Goal: Information Seeking & Learning: Learn about a topic

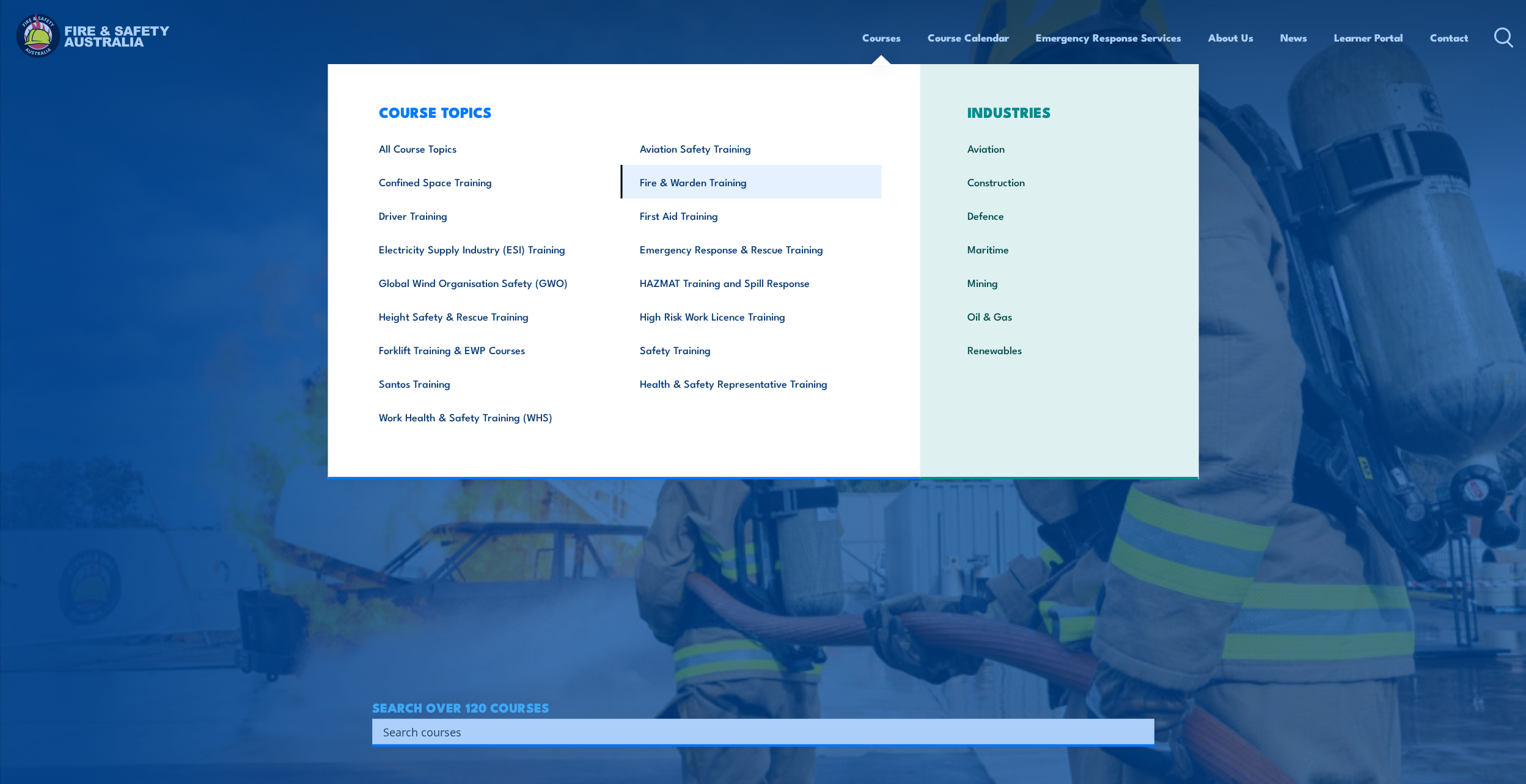
click at [684, 183] on link "Fire & Warden Training" at bounding box center [750, 181] width 261 height 34
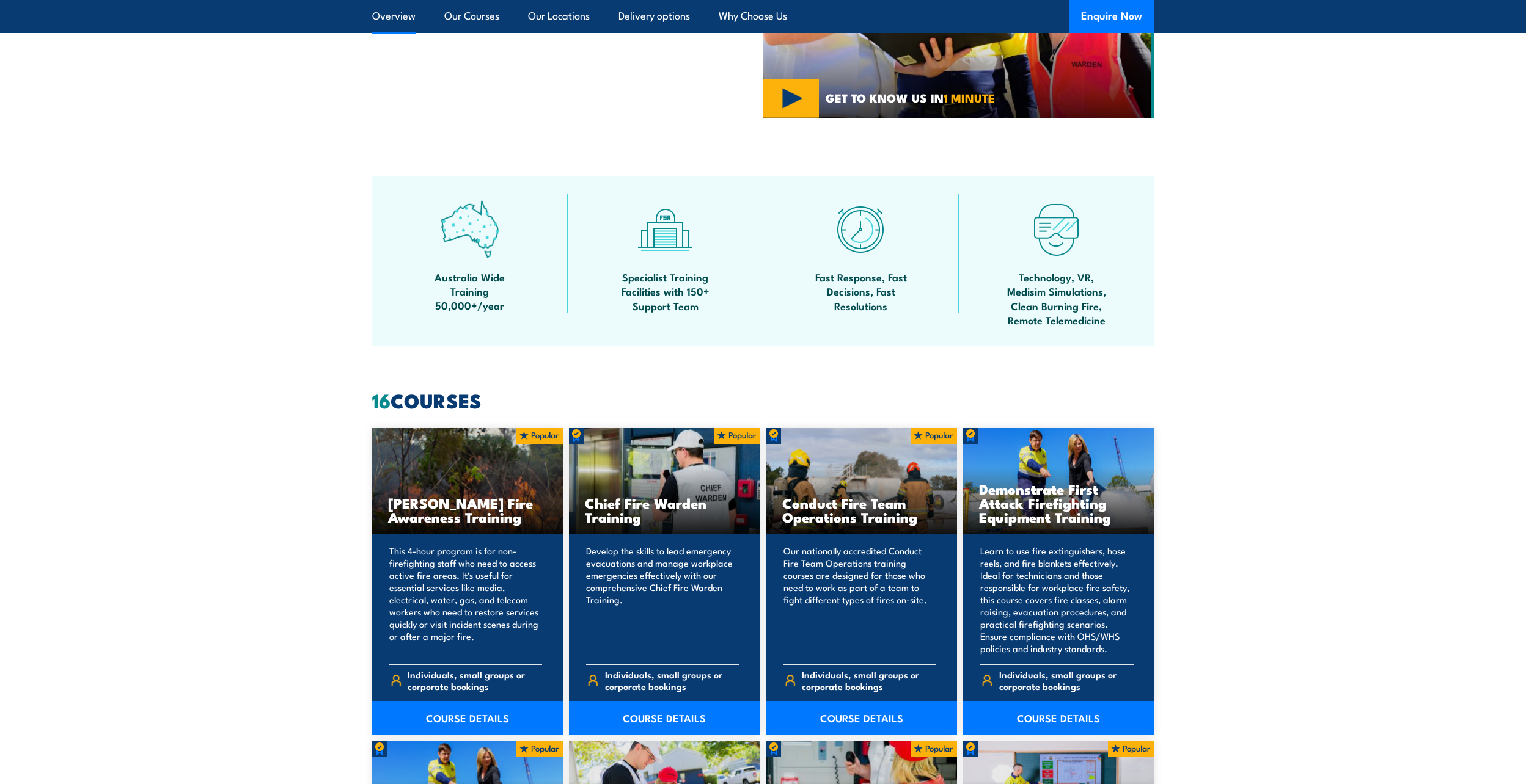
scroll to position [733, 0]
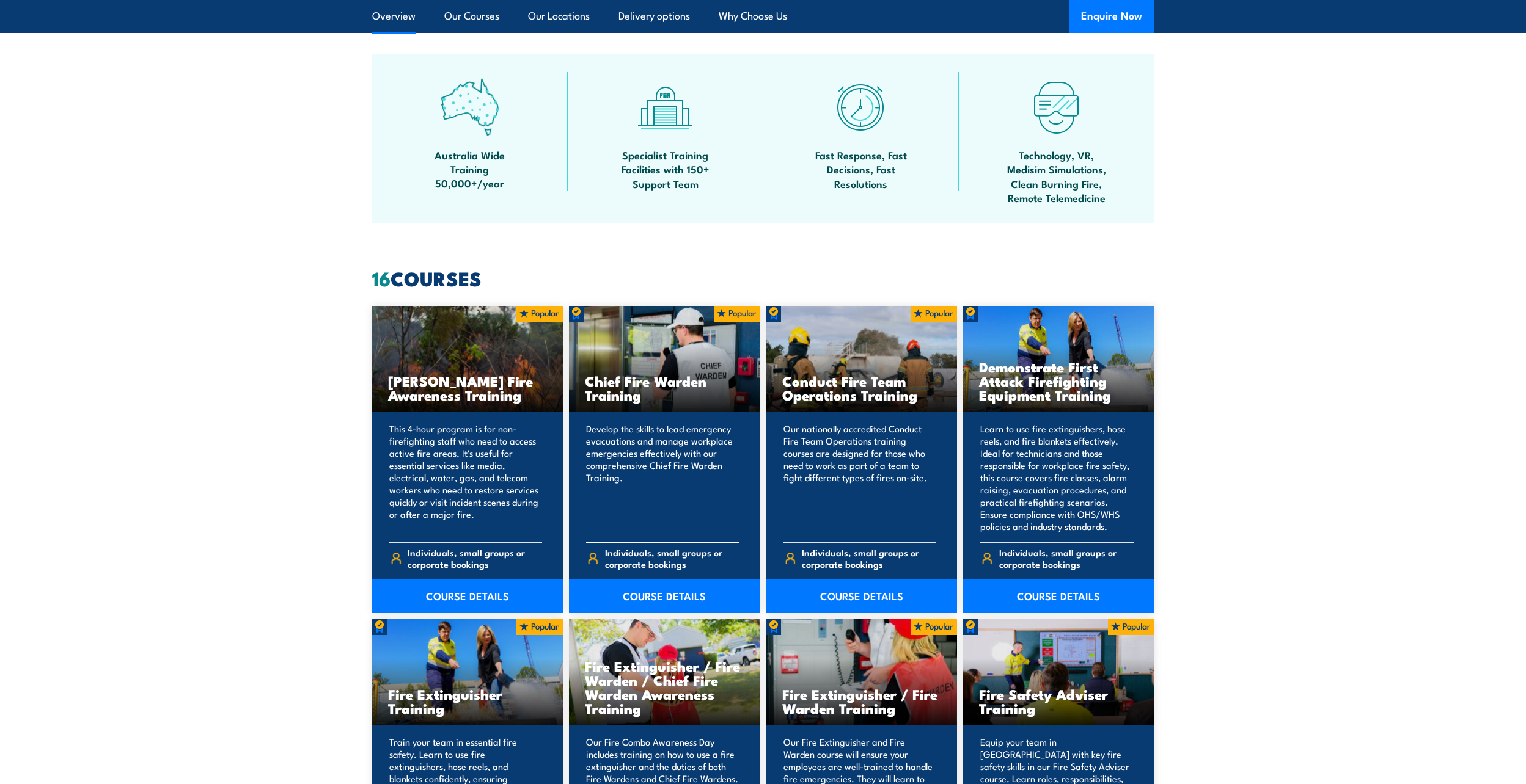
click at [633, 551] on span "Individuals, small groups or corporate bookings" at bounding box center [672, 558] width 135 height 23
click at [658, 596] on link "COURSE DETAILS" at bounding box center [664, 596] width 191 height 34
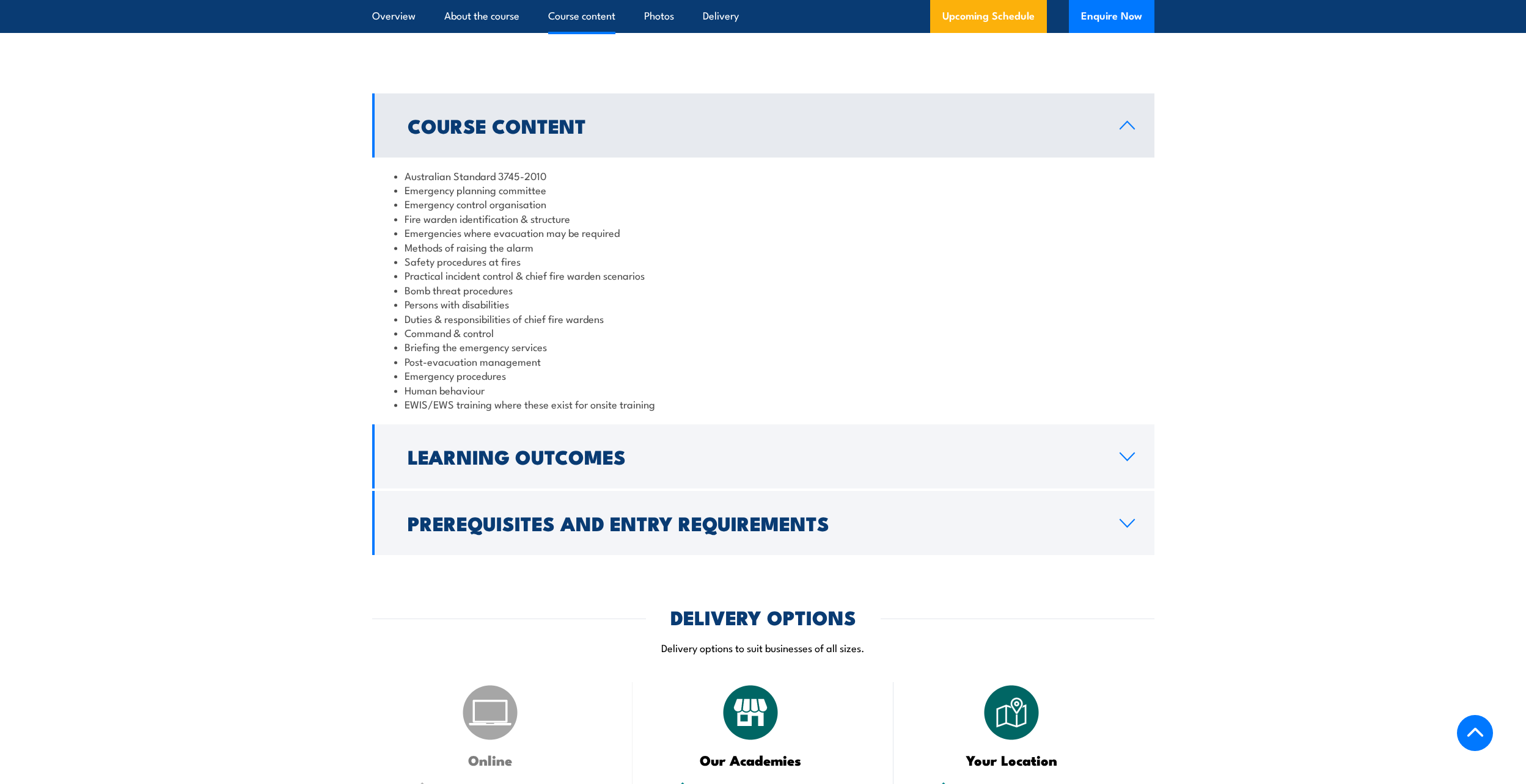
scroll to position [1039, 0]
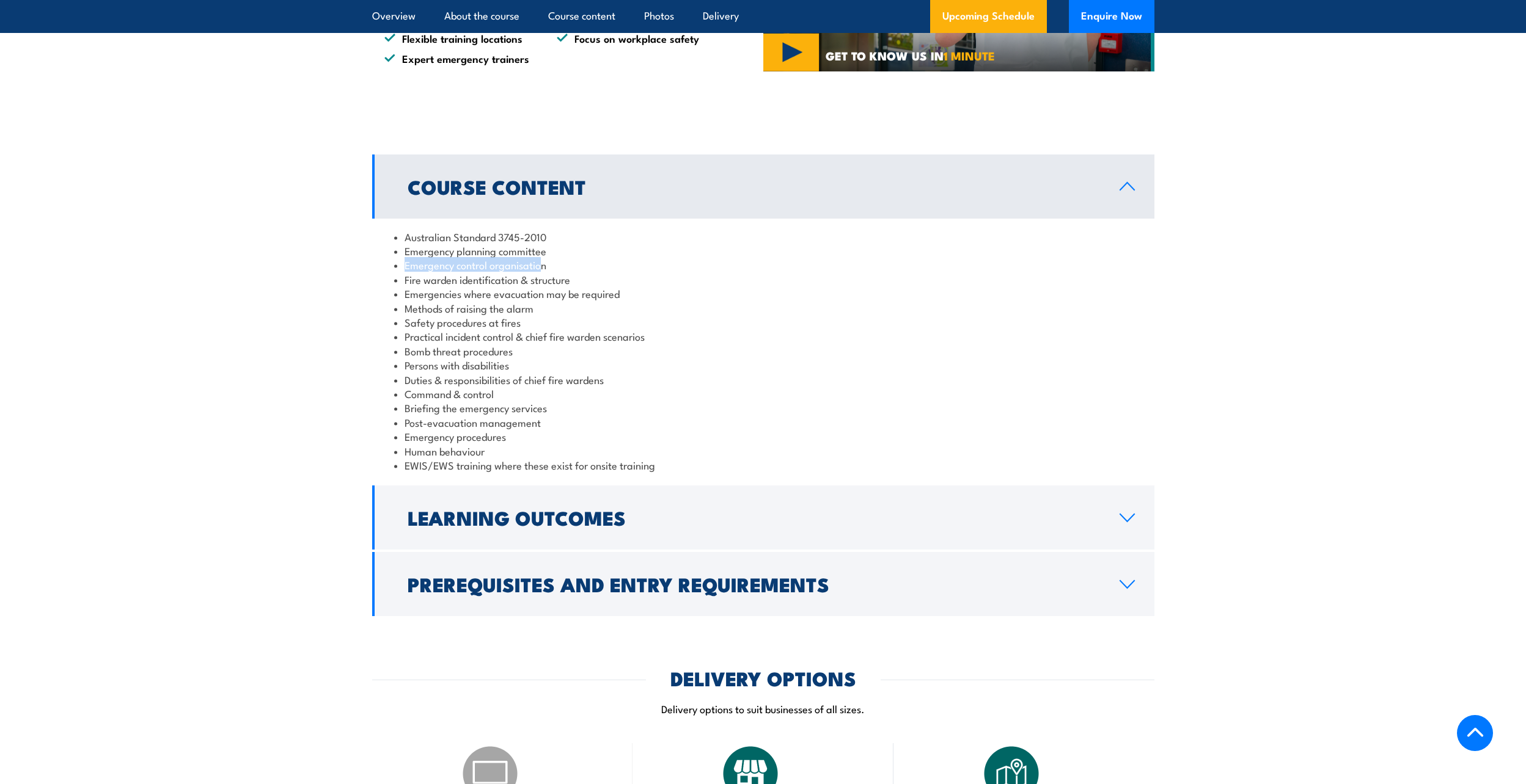
drag, startPoint x: 552, startPoint y: 254, endPoint x: 539, endPoint y: 257, distance: 13.3
click at [539, 257] on ul "Australian Standard 3745-2010 Emergency planning committee Emergency control or…" at bounding box center [763, 351] width 738 height 243
drag, startPoint x: 539, startPoint y: 257, endPoint x: 565, endPoint y: 250, distance: 26.9
click at [565, 250] on li "Emergency planning committee" at bounding box center [763, 250] width 738 height 14
drag, startPoint x: 552, startPoint y: 249, endPoint x: 402, endPoint y: 254, distance: 150.1
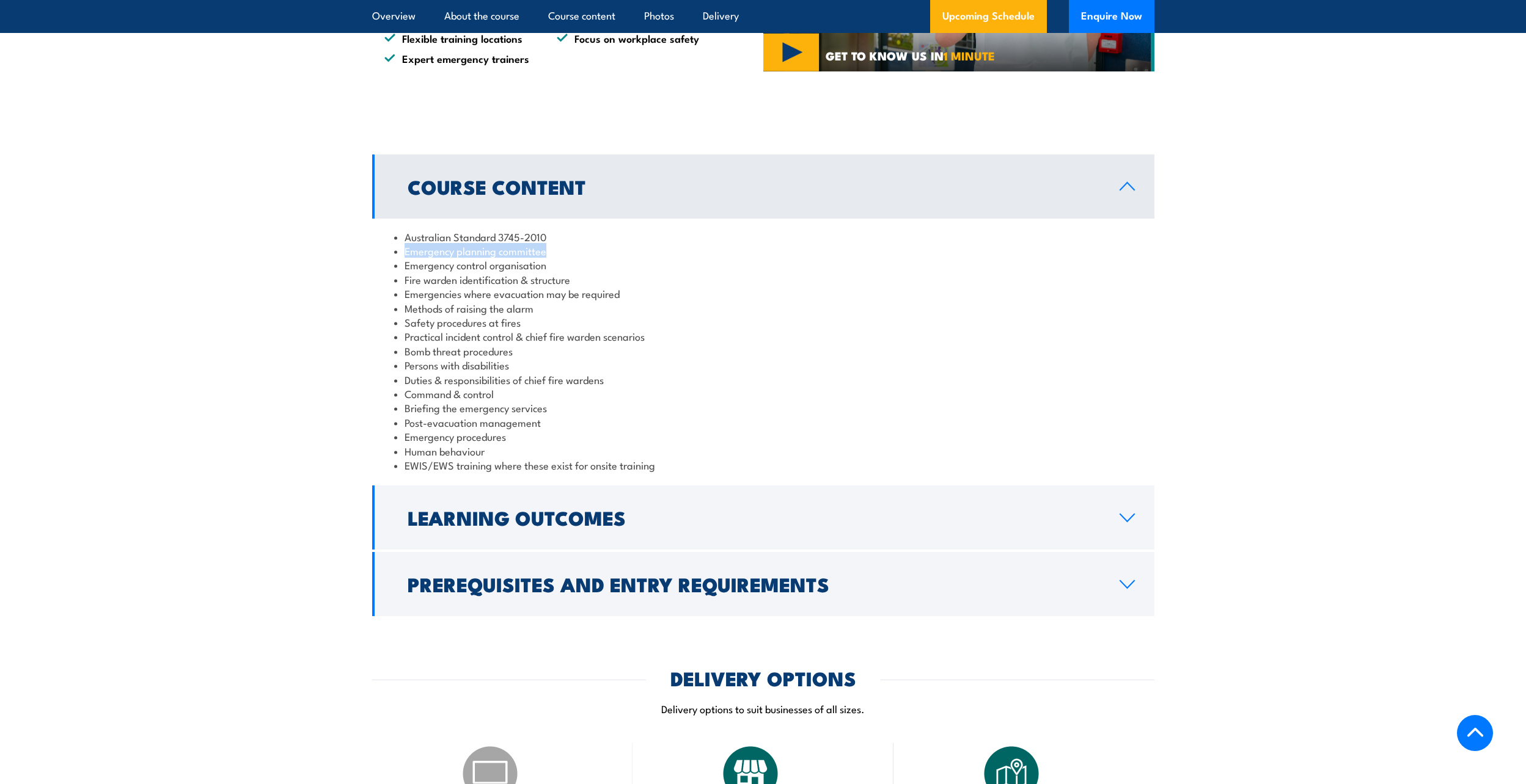
click at [402, 254] on li "Emergency planning committee" at bounding box center [763, 250] width 738 height 14
drag, startPoint x: 402, startPoint y: 254, endPoint x: 418, endPoint y: 250, distance: 16.5
copy li "Emergency planning committee"
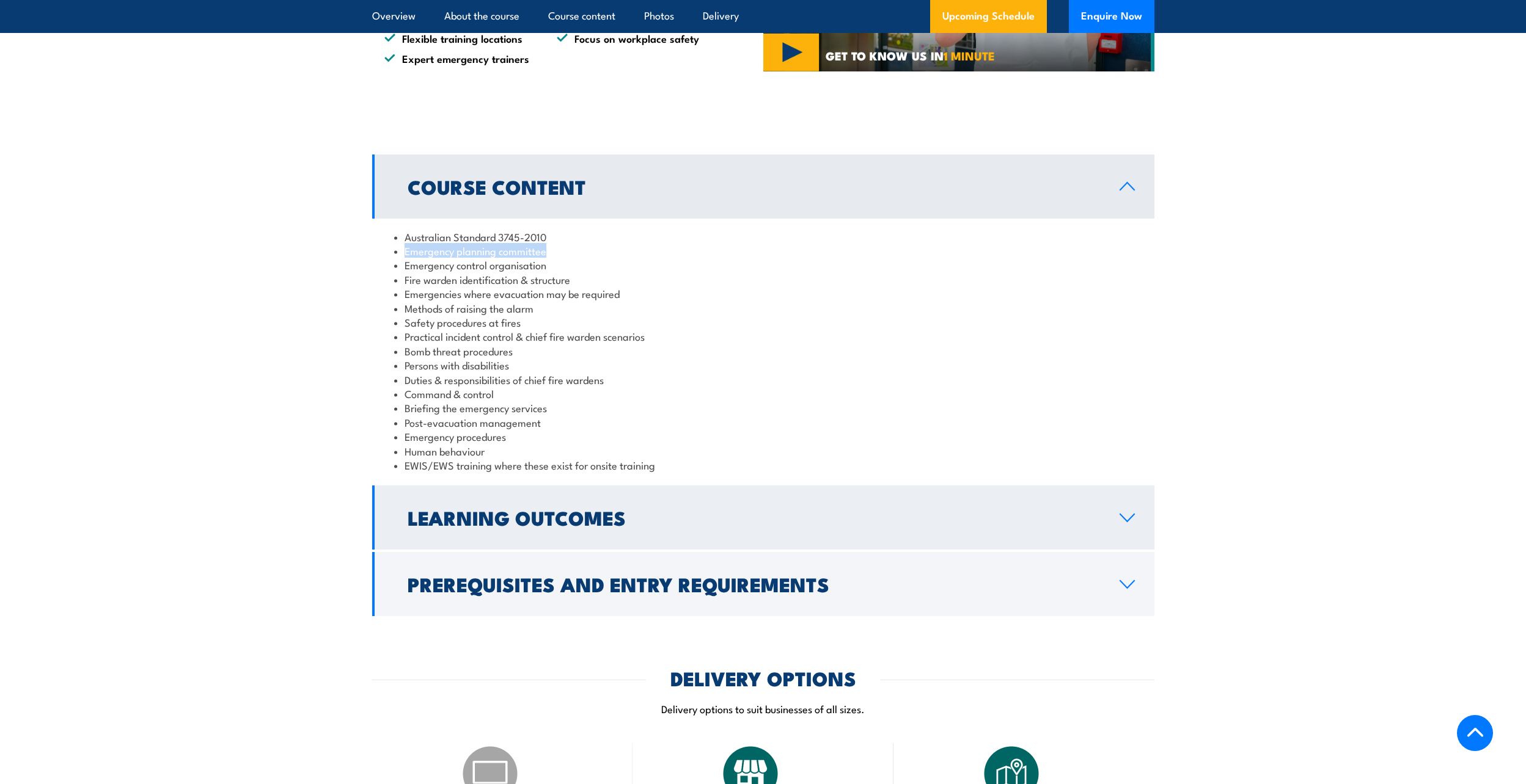
click at [1129, 515] on icon at bounding box center [1127, 517] width 16 height 10
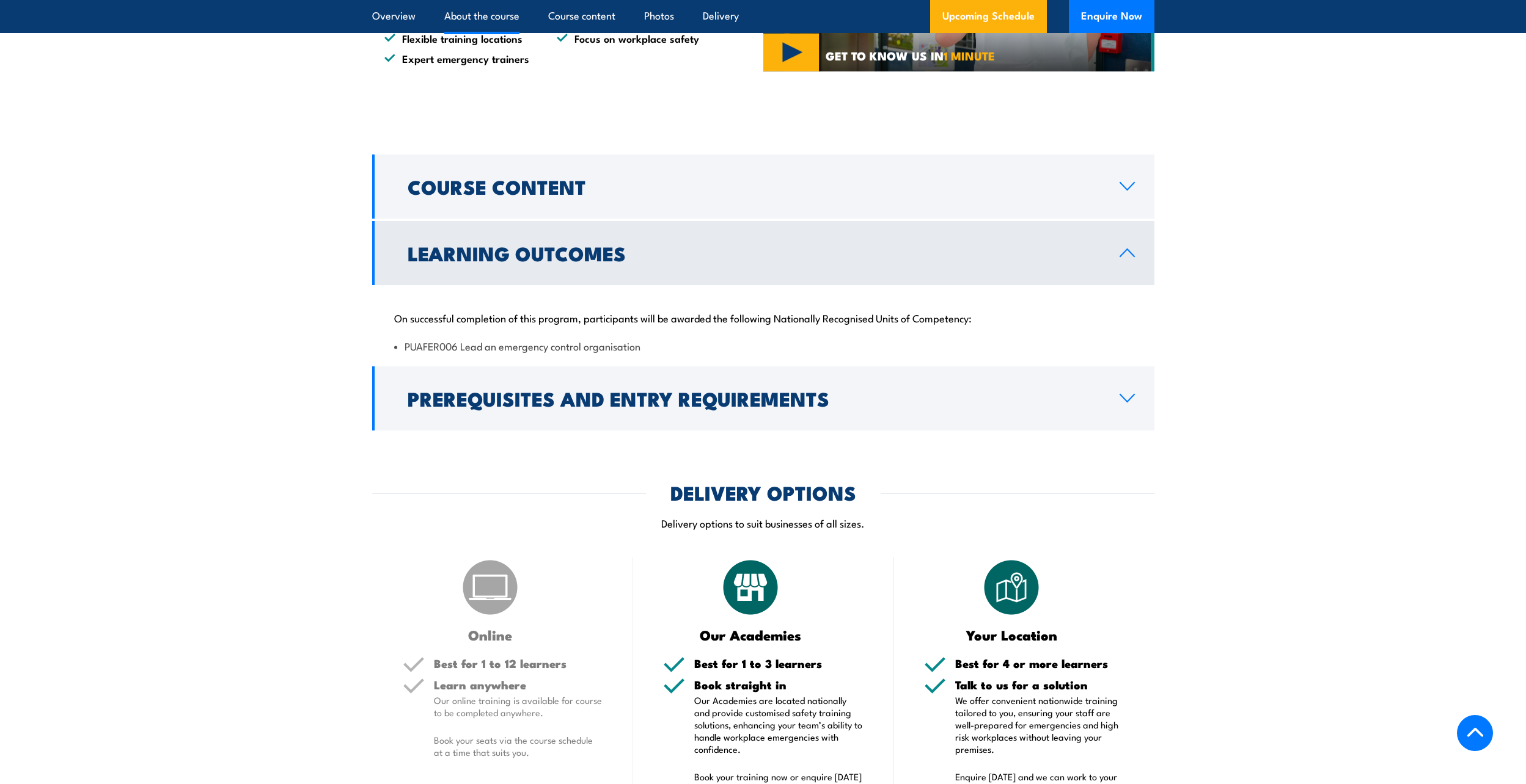
scroll to position [855, 0]
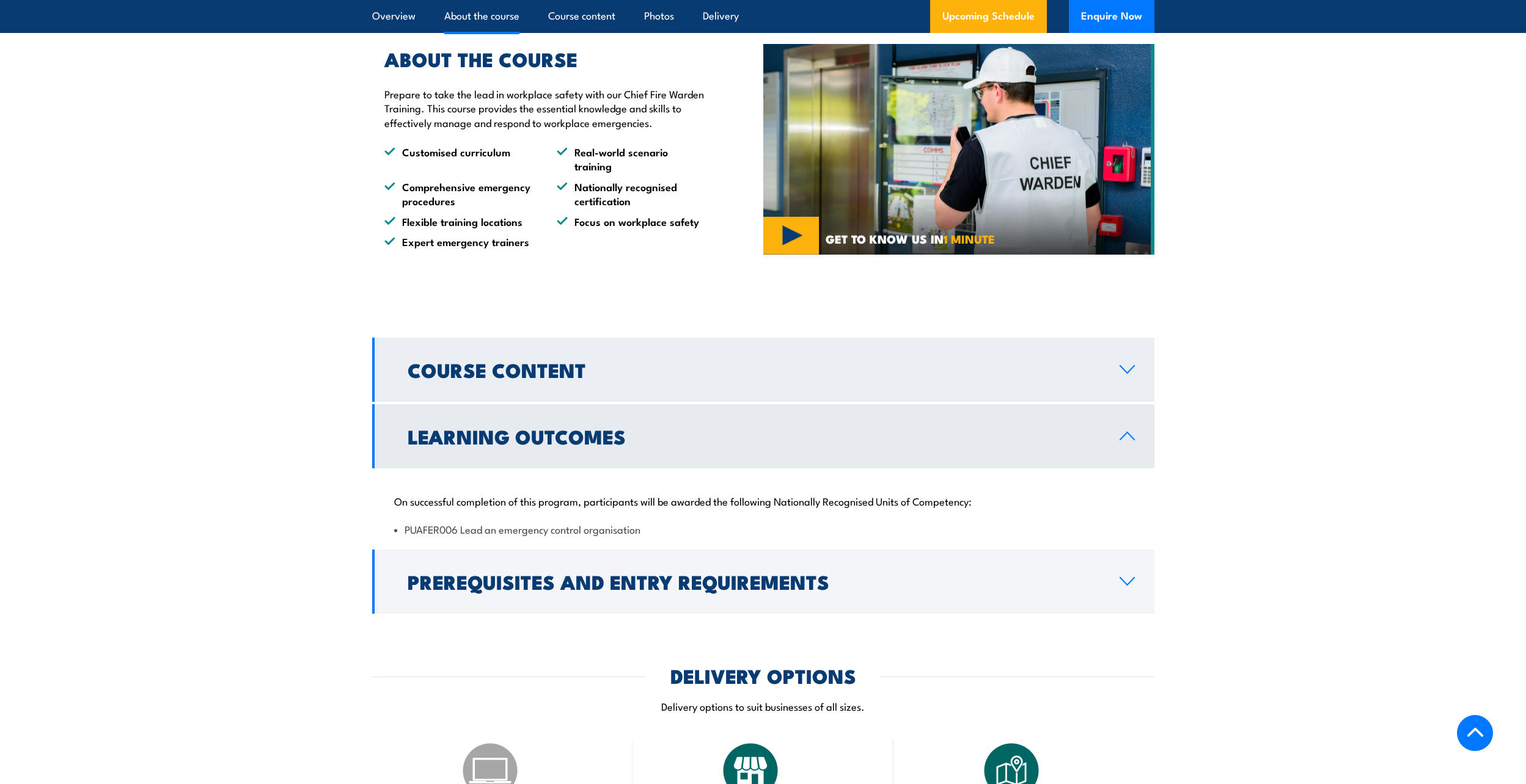
click at [1125, 367] on icon at bounding box center [1127, 369] width 16 height 10
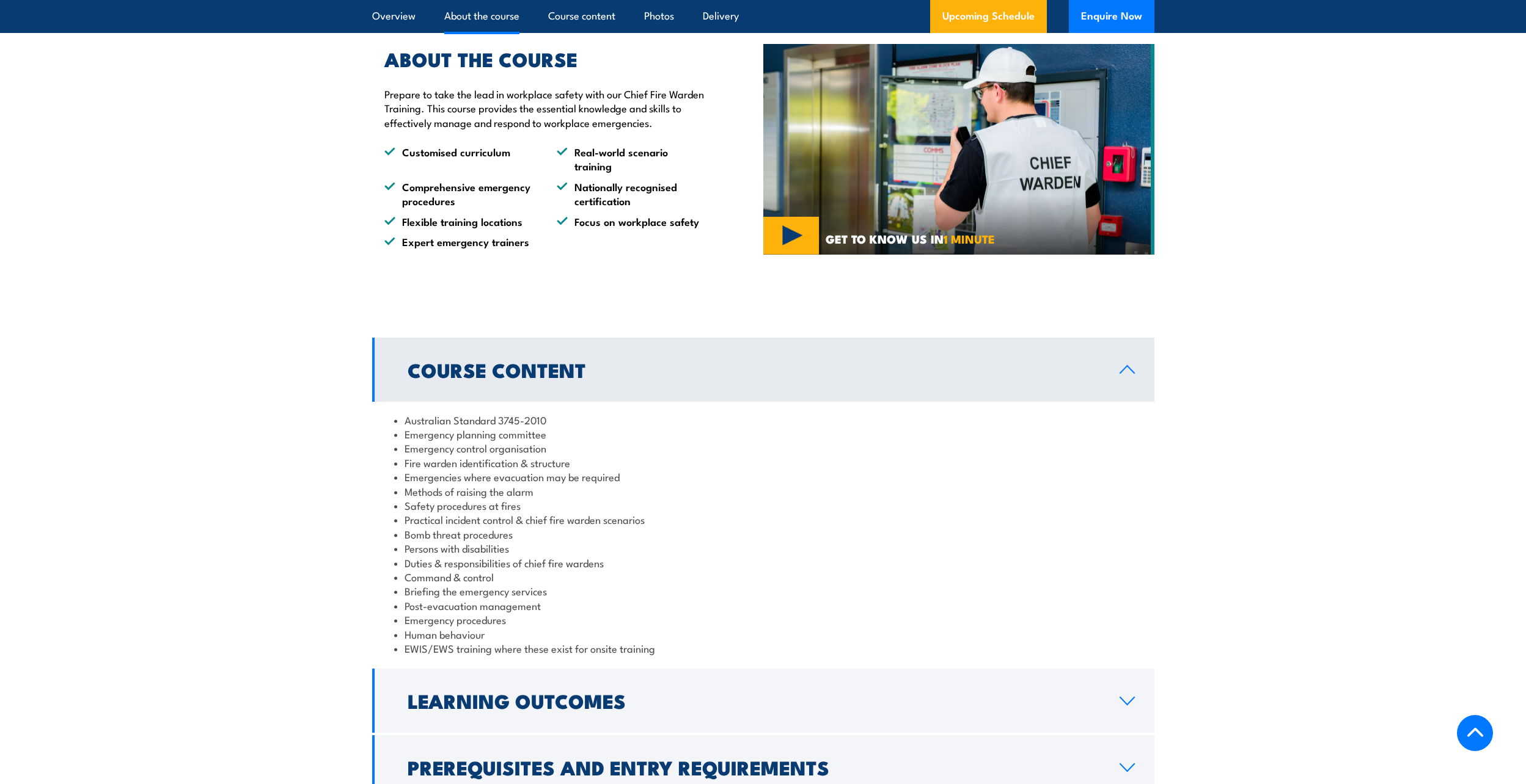
click at [876, 473] on li "Emergencies where evacuation may be required" at bounding box center [763, 477] width 738 height 14
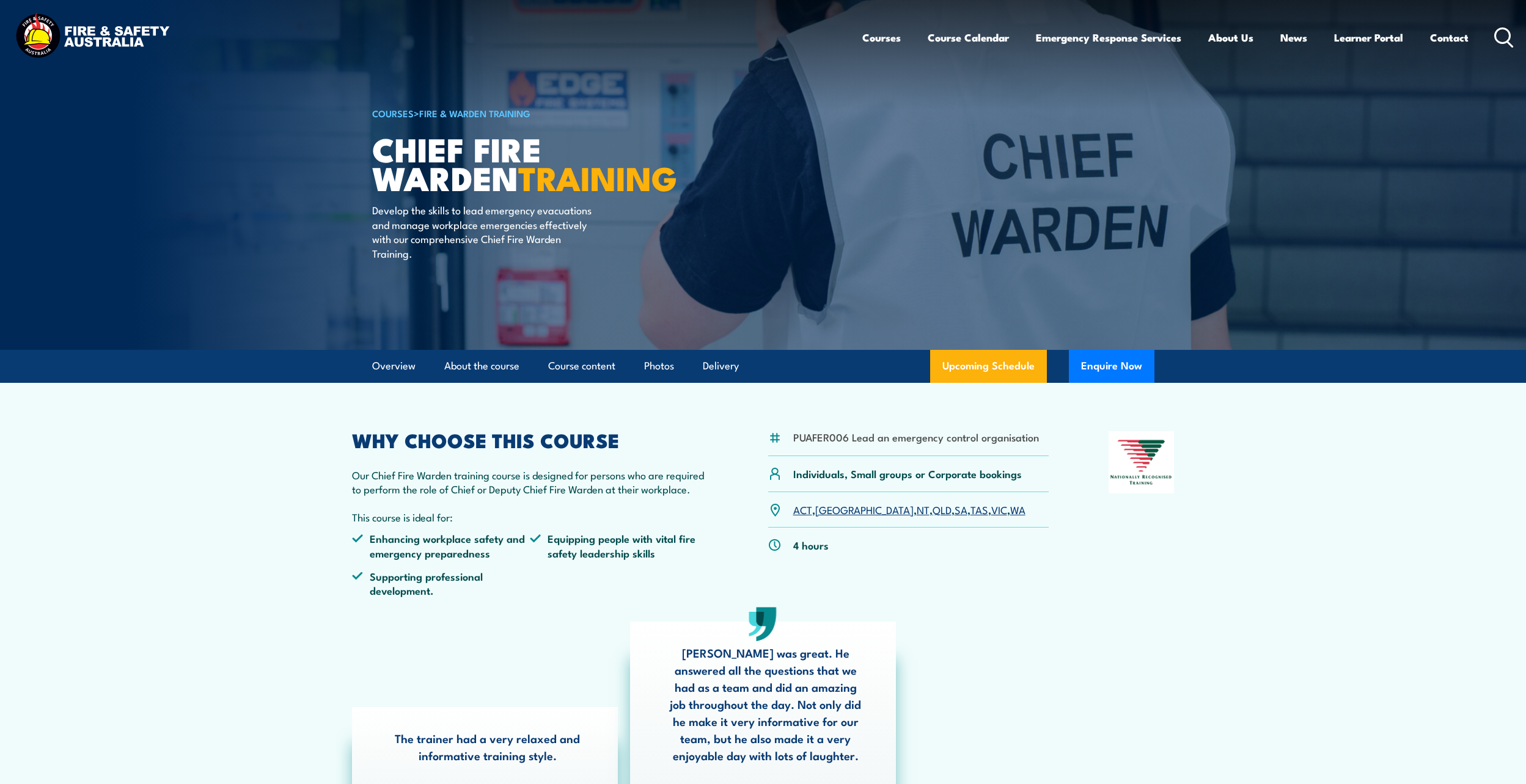
scroll to position [244, 0]
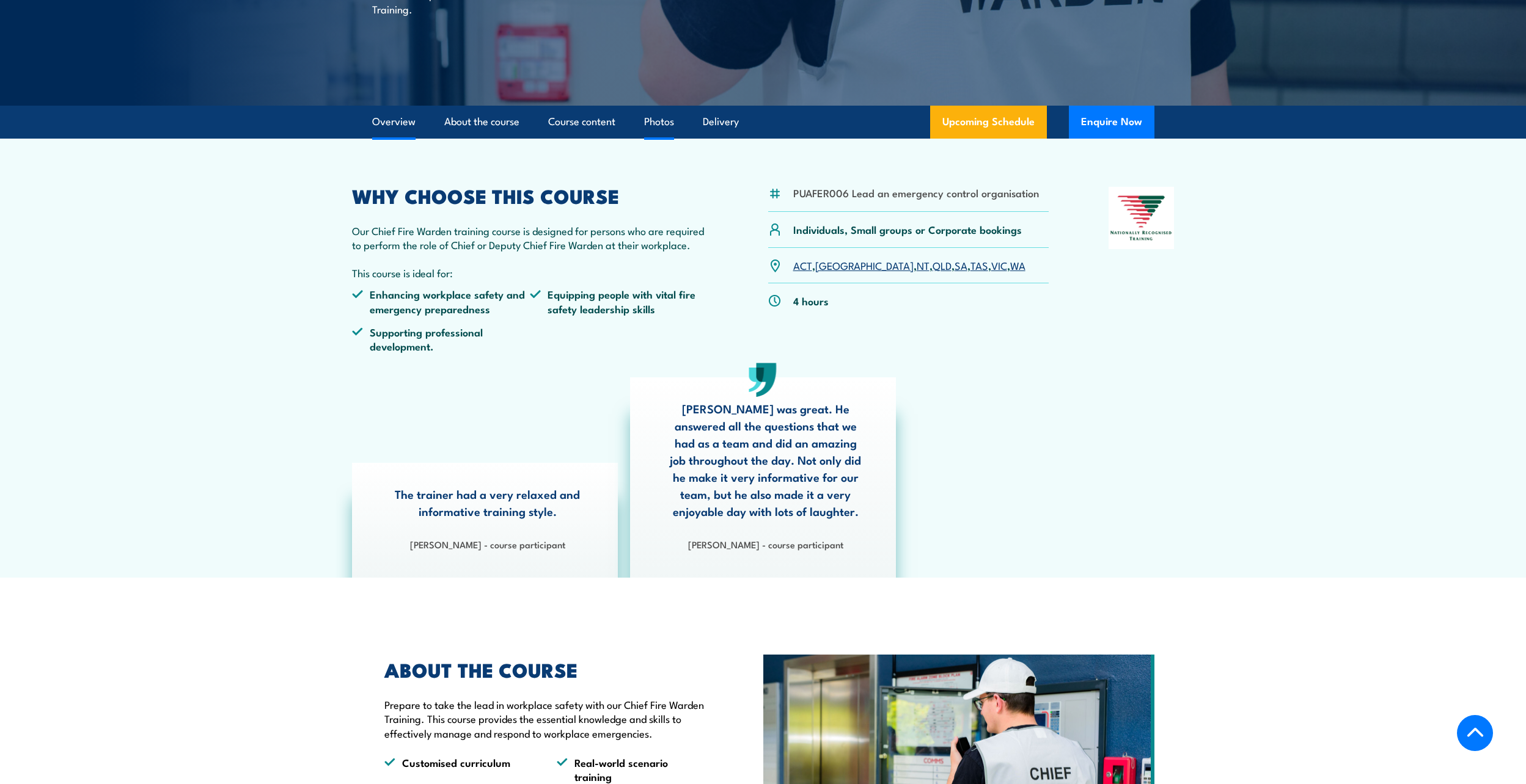
click at [662, 118] on link "Photos" at bounding box center [658, 121] width 30 height 32
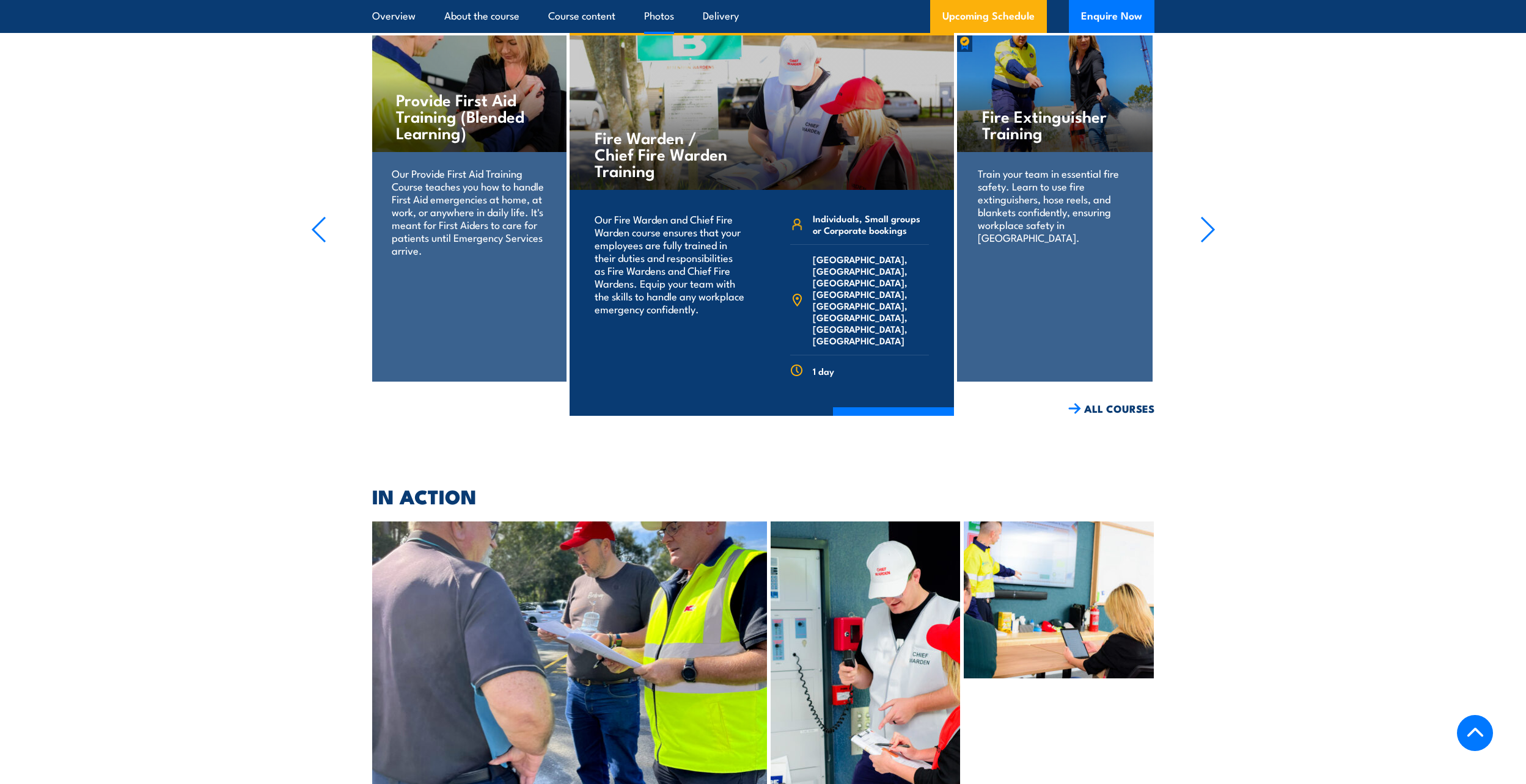
scroll to position [5696, 0]
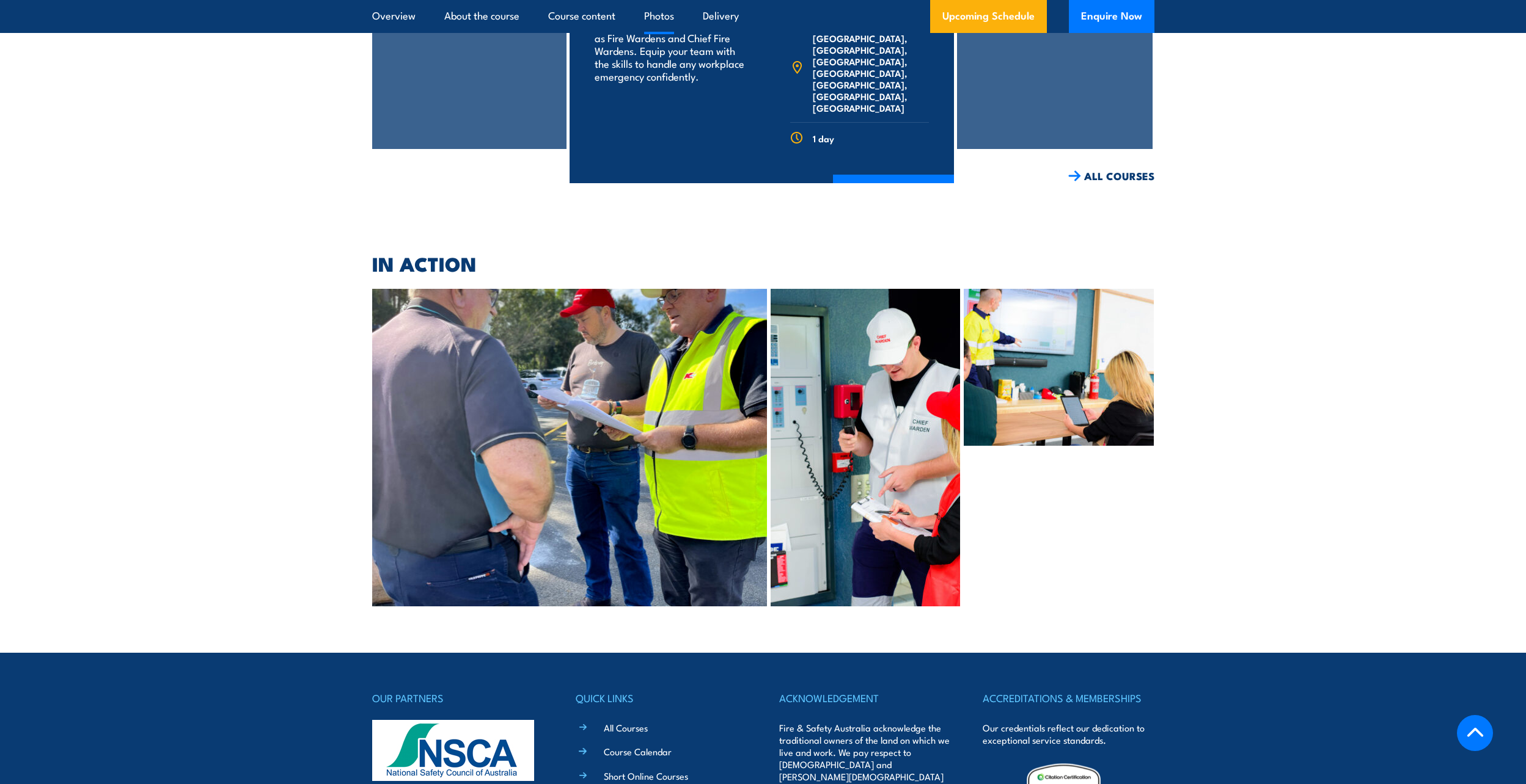
click at [549, 289] on img at bounding box center [570, 448] width 396 height 318
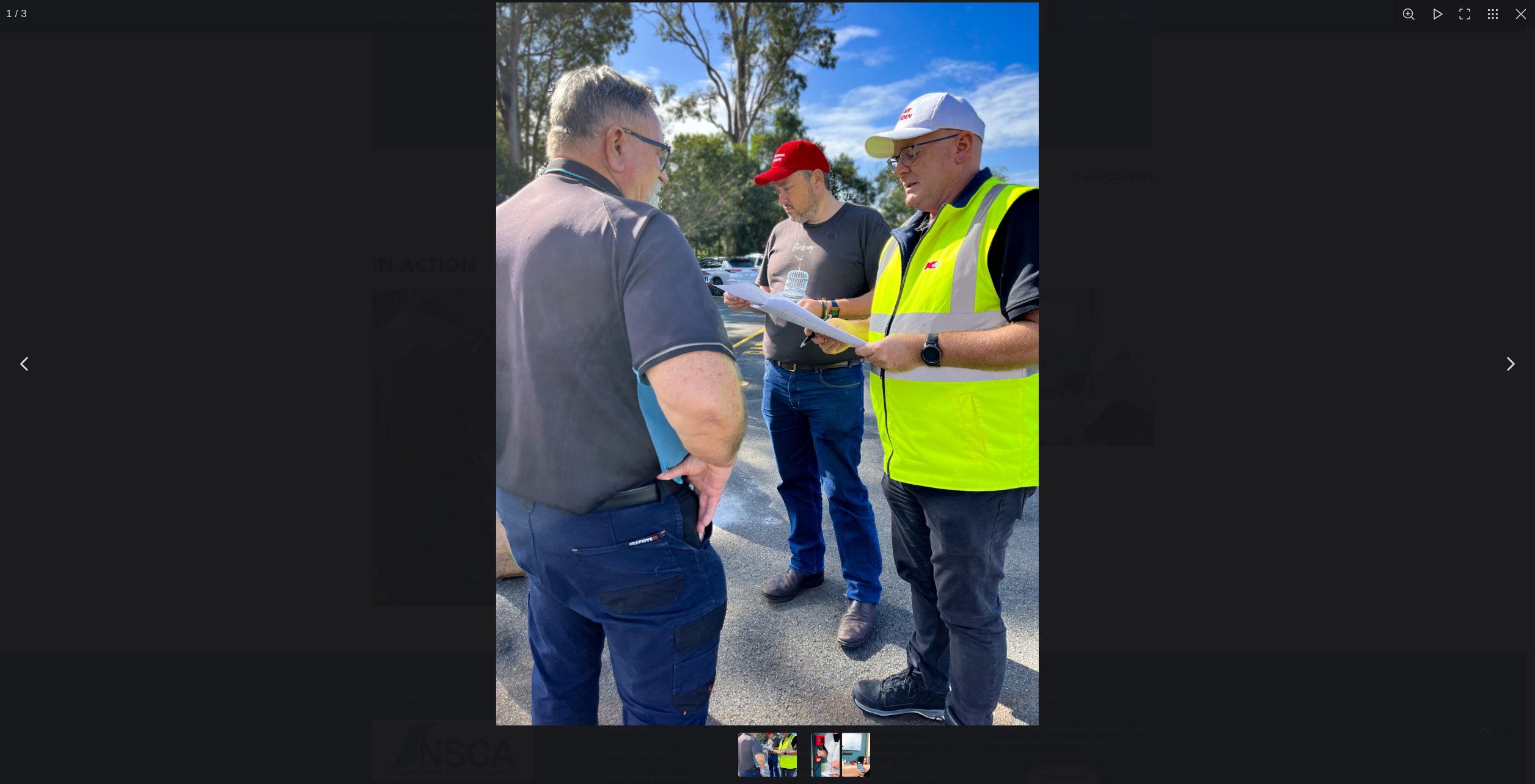
click at [1513, 365] on button "You can close this modal content with the ESC key" at bounding box center [1511, 364] width 31 height 31
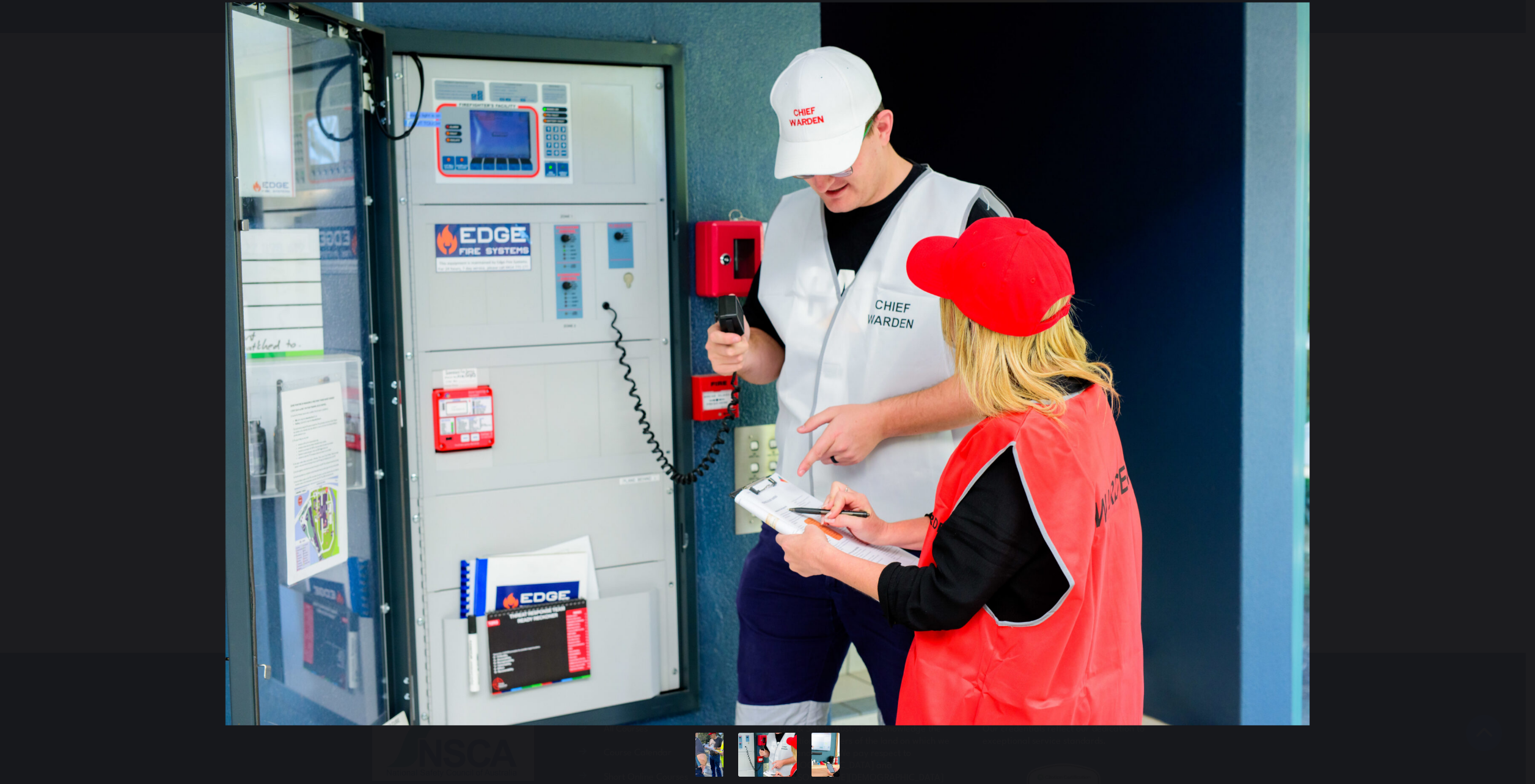
click at [1513, 365] on button "You can close this modal content with the ESC key" at bounding box center [1511, 364] width 31 height 31
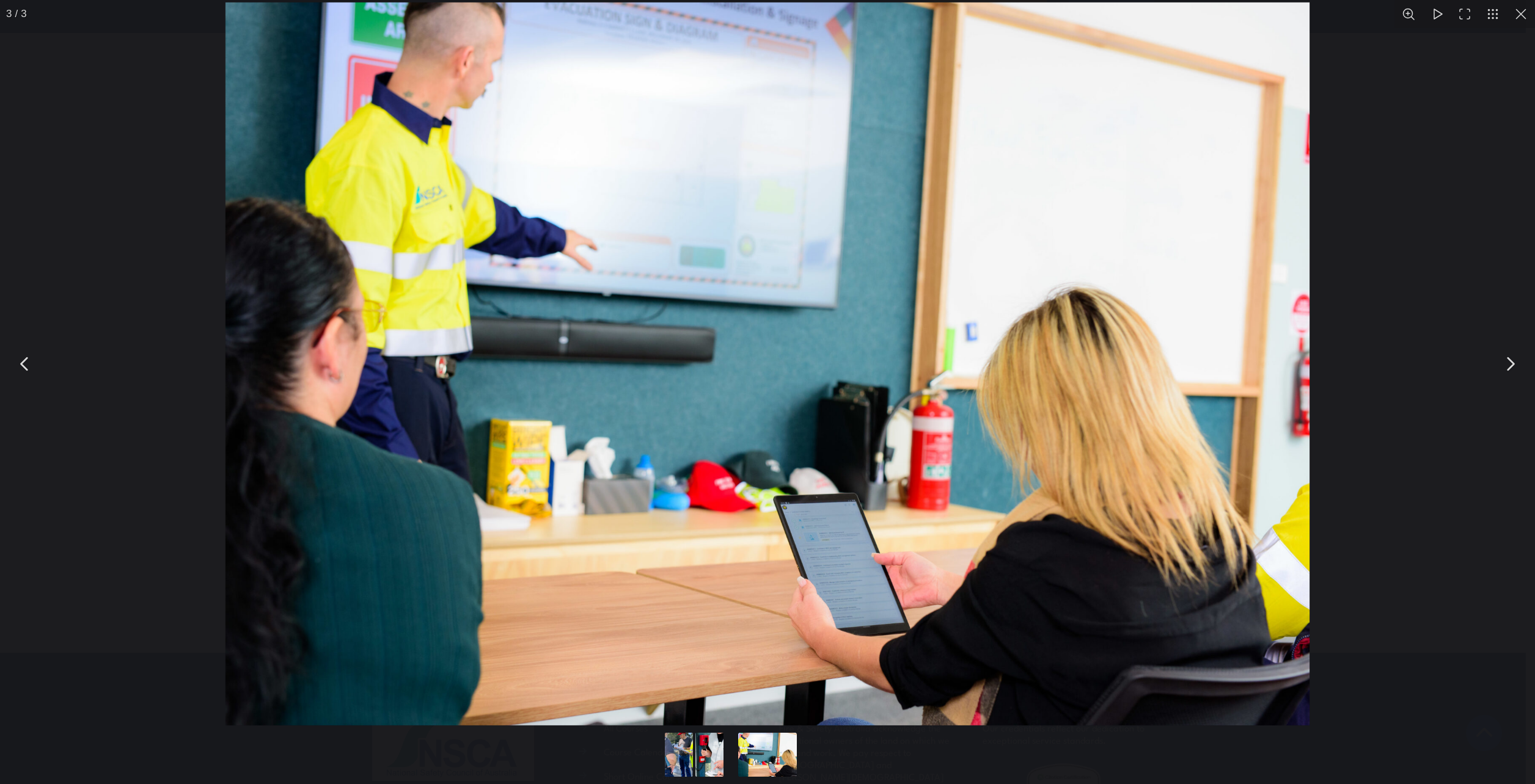
click at [1514, 358] on button "You can close this modal content with the ESC key" at bounding box center [1511, 364] width 31 height 31
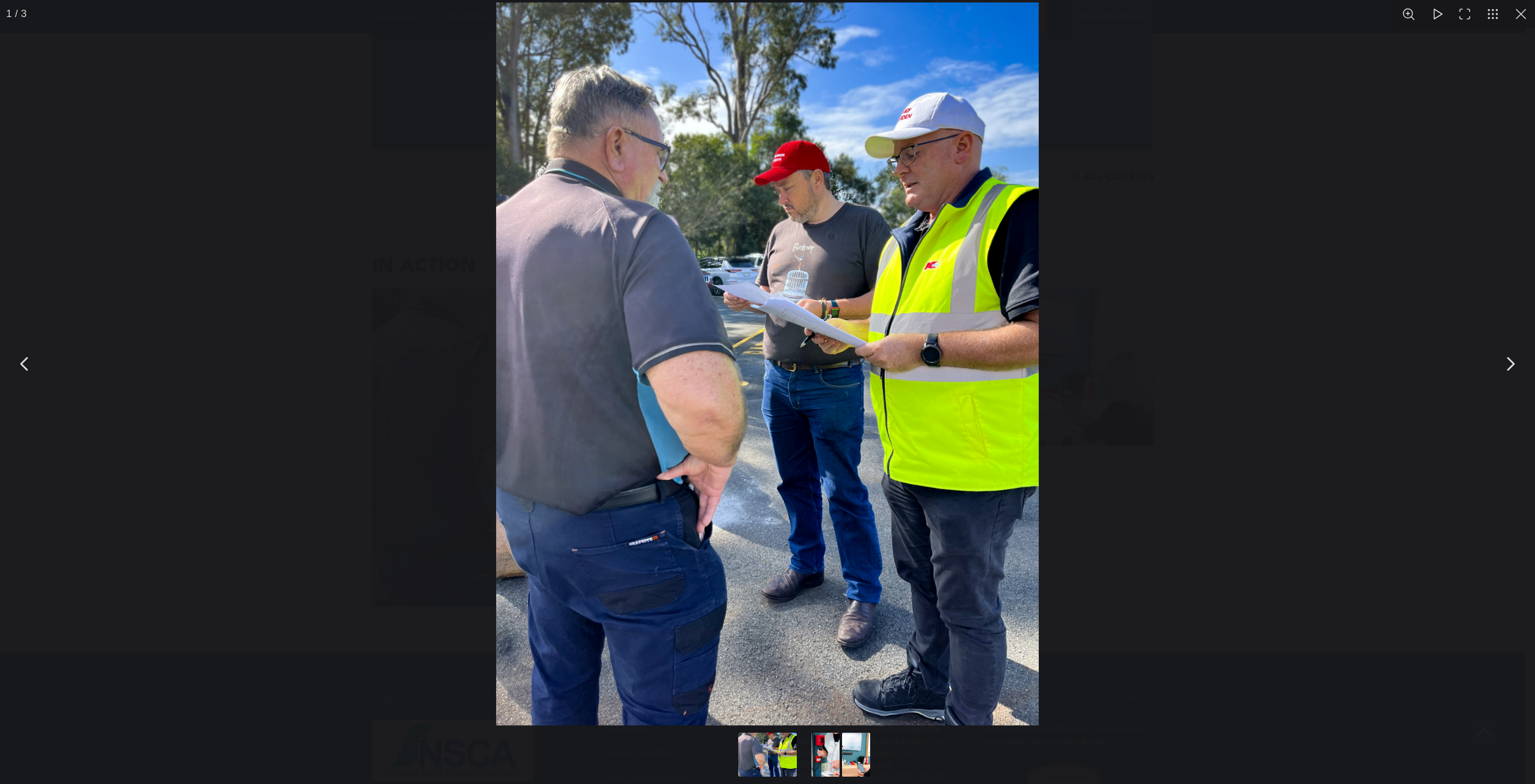
click at [1517, 15] on button "You can close this modal content with the ESC key" at bounding box center [1520, 14] width 28 height 28
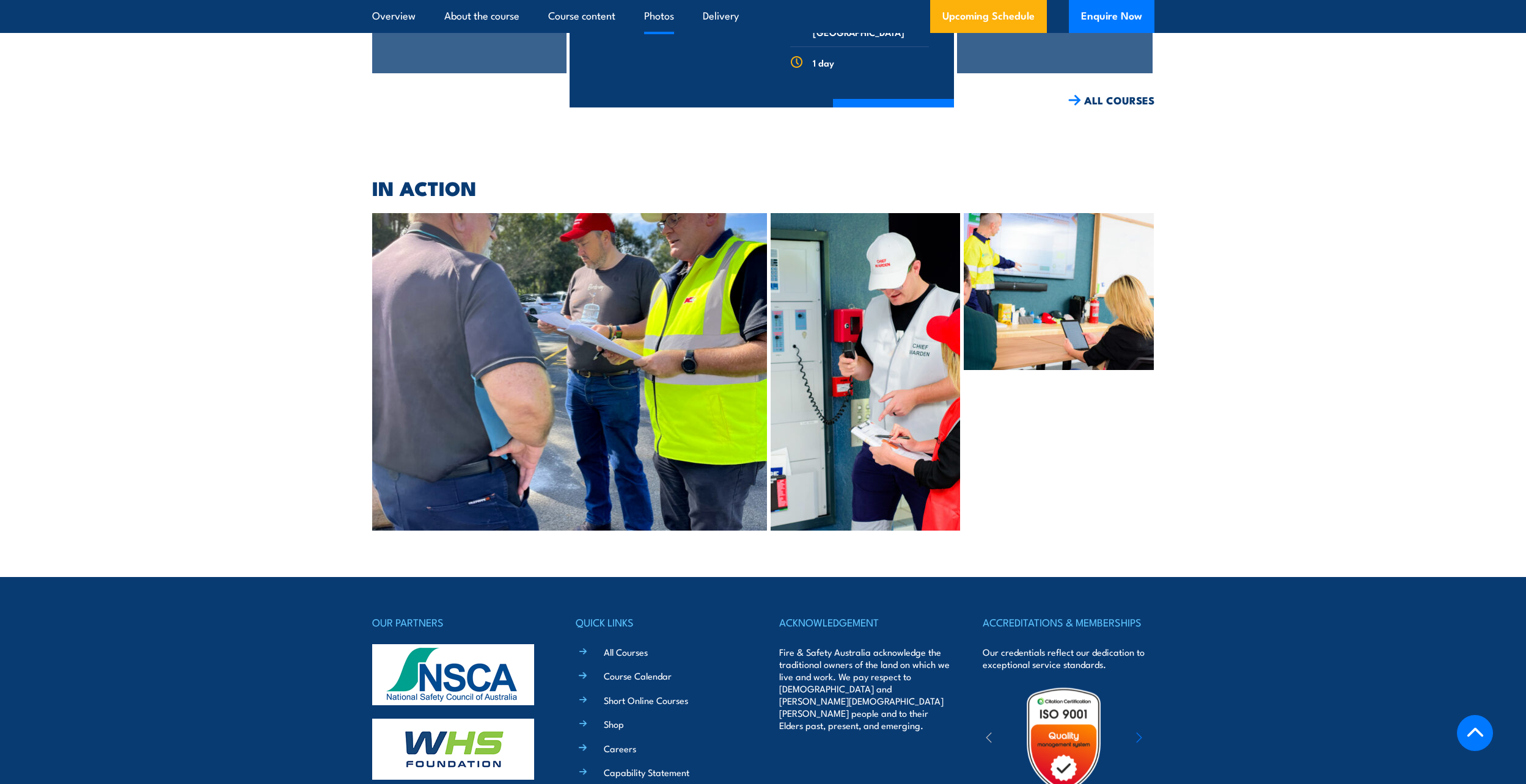
scroll to position [5696, 0]
